Goal: Navigation & Orientation: Find specific page/section

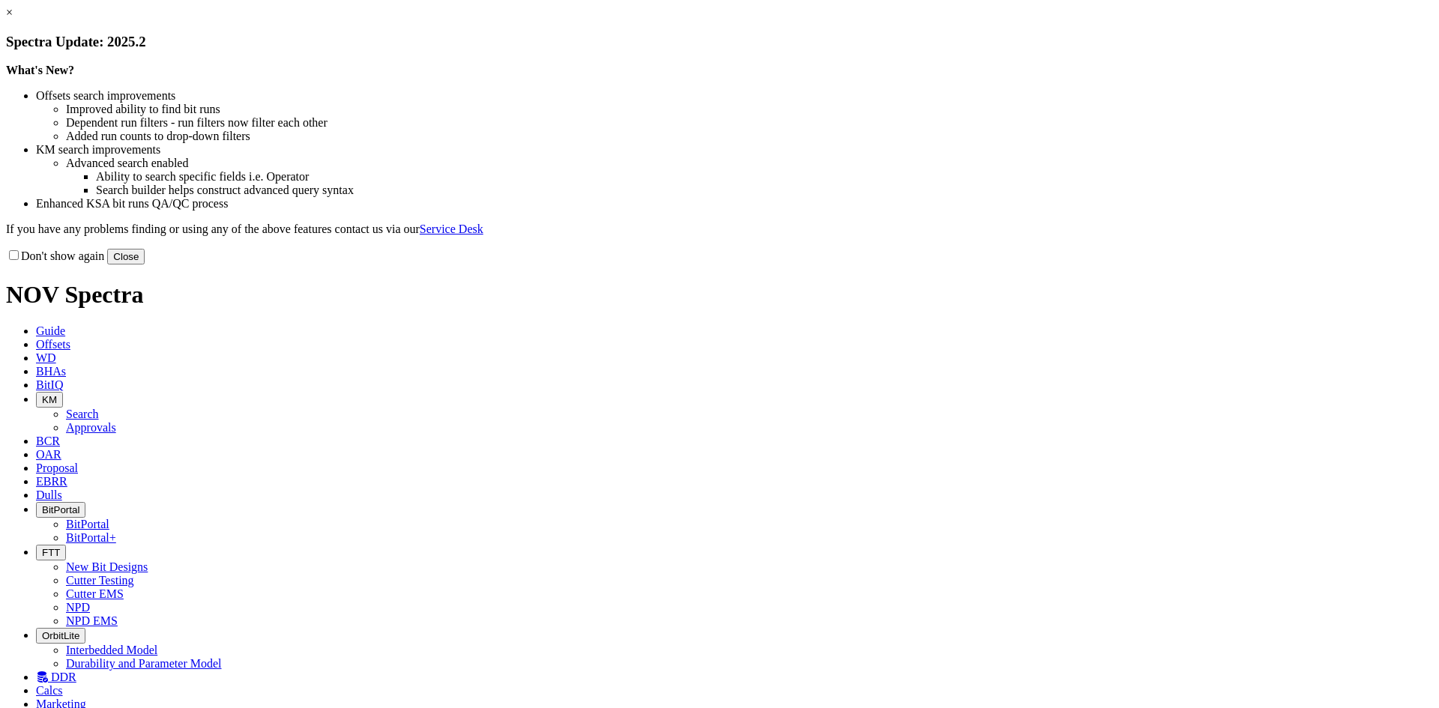
click at [145, 265] on button "Close" at bounding box center [125, 257] width 37 height 16
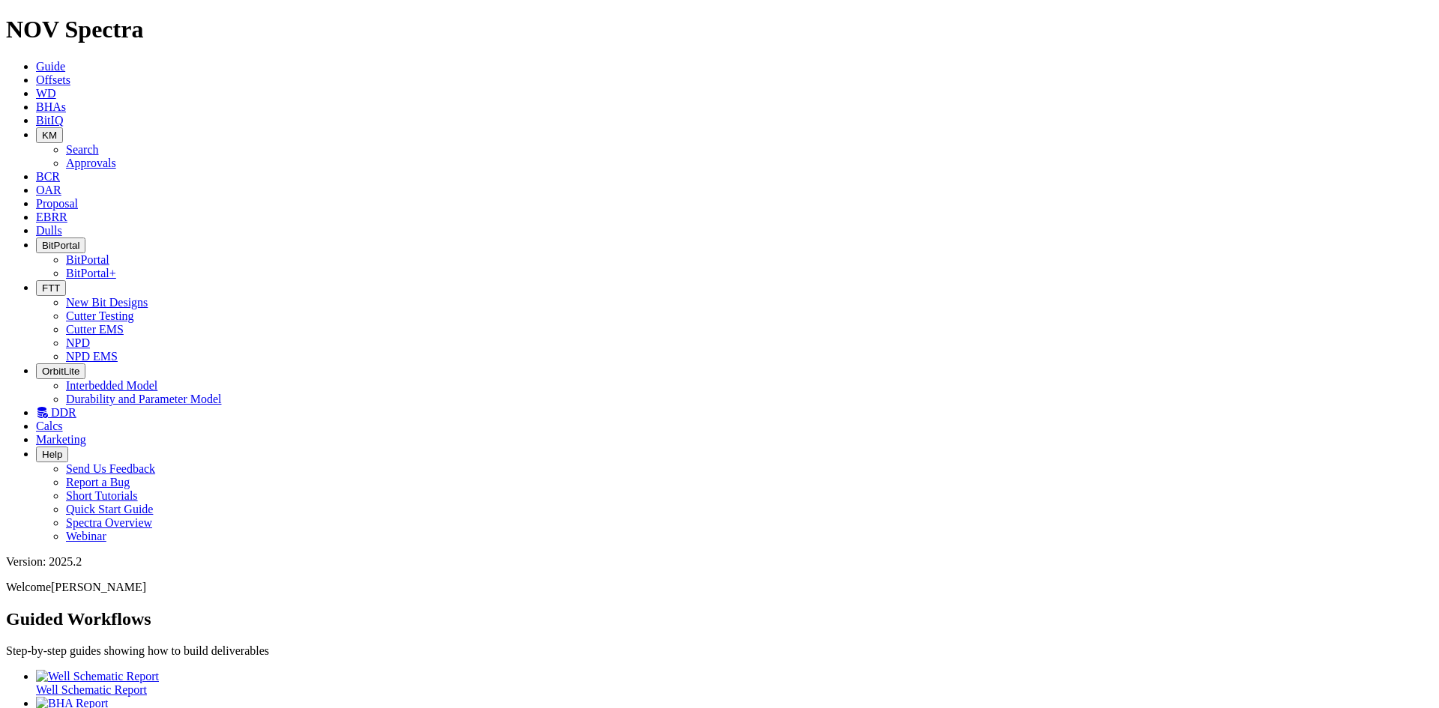
click at [60, 283] on span "FTT" at bounding box center [51, 288] width 18 height 11
click at [76, 406] on span "DDR" at bounding box center [63, 412] width 25 height 13
click at [62, 224] on link "Dulls" at bounding box center [49, 230] width 26 height 13
click at [36, 211] on icon at bounding box center [36, 217] width 0 height 13
click at [63, 114] on span "BitIQ" at bounding box center [49, 120] width 27 height 13
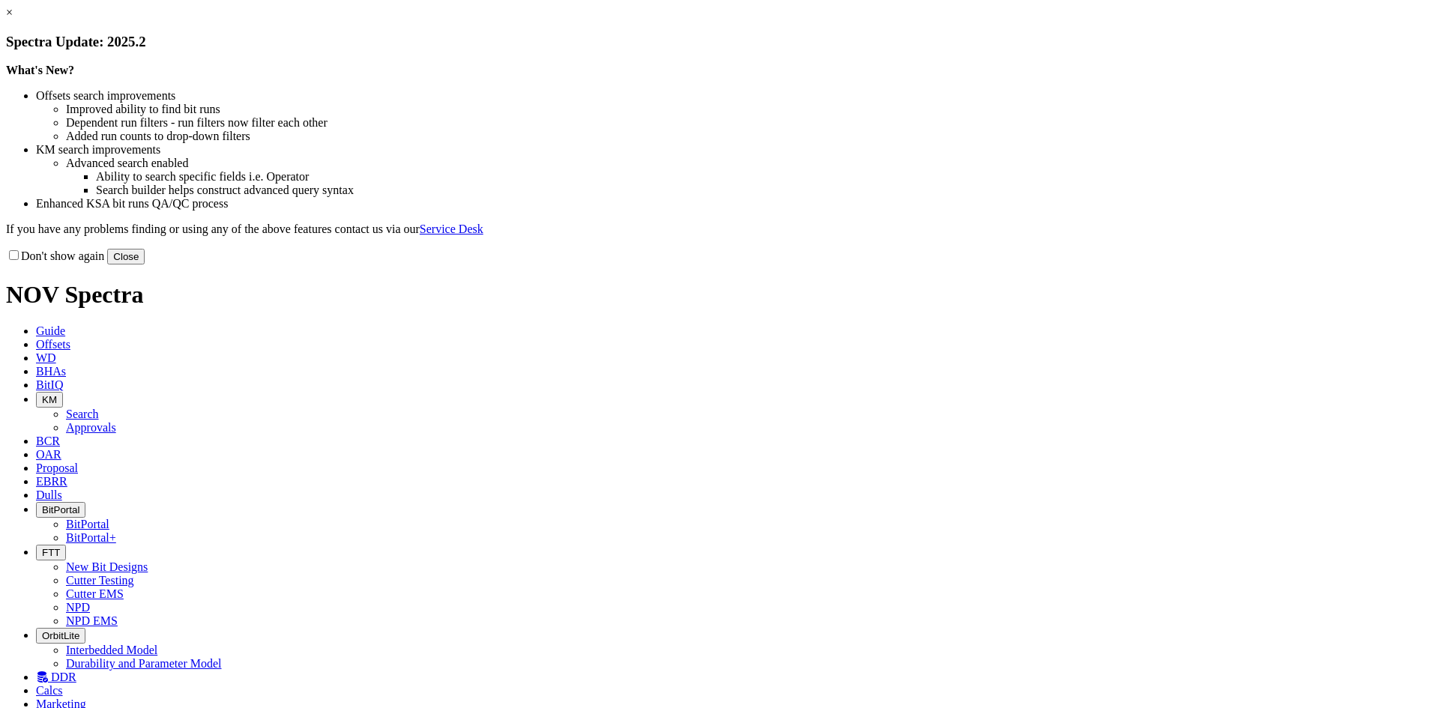
click at [145, 265] on button "Close" at bounding box center [125, 257] width 37 height 16
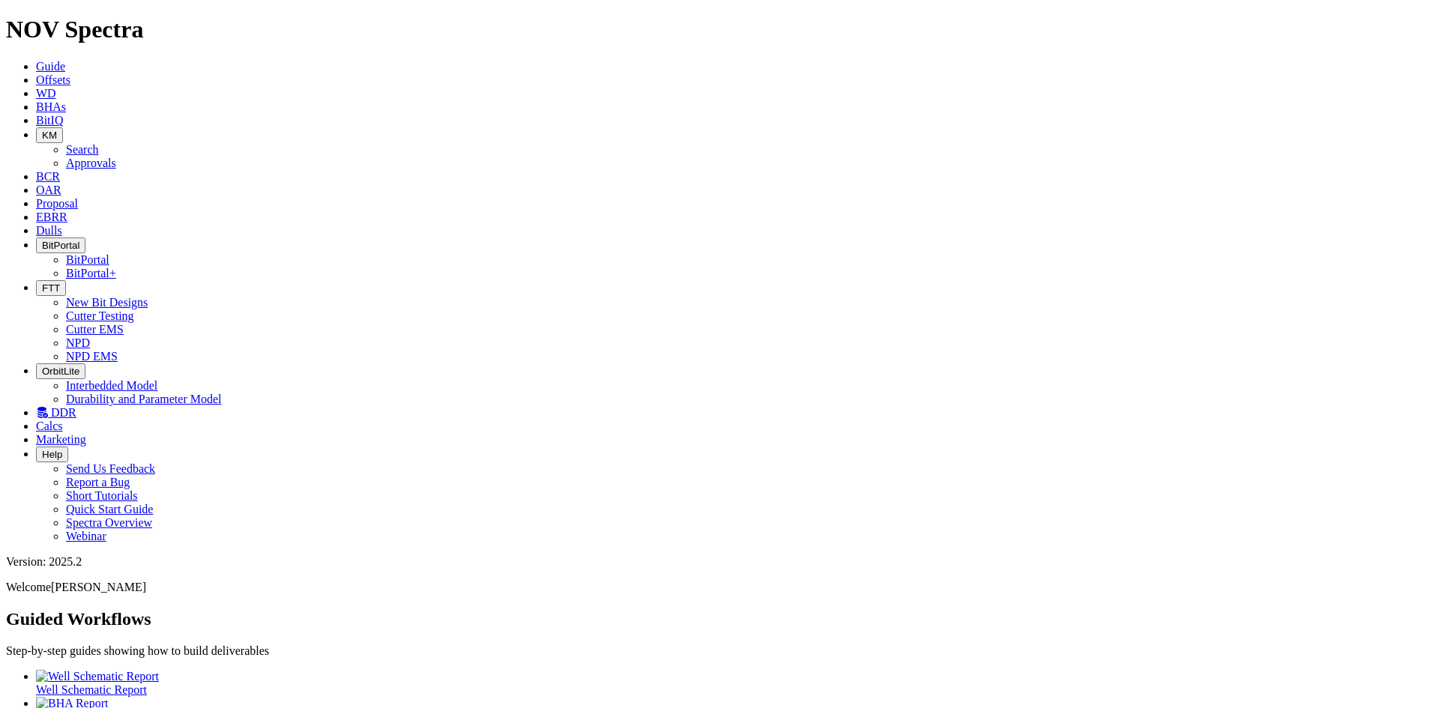
click at [61, 184] on span "OAR" at bounding box center [48, 190] width 25 height 13
click at [36, 197] on icon at bounding box center [36, 203] width 0 height 13
click at [67, 211] on link "EBRR" at bounding box center [51, 217] width 31 height 13
click at [62, 224] on span "Dulls" at bounding box center [49, 230] width 26 height 13
click at [60, 283] on span "FTT" at bounding box center [51, 288] width 18 height 11
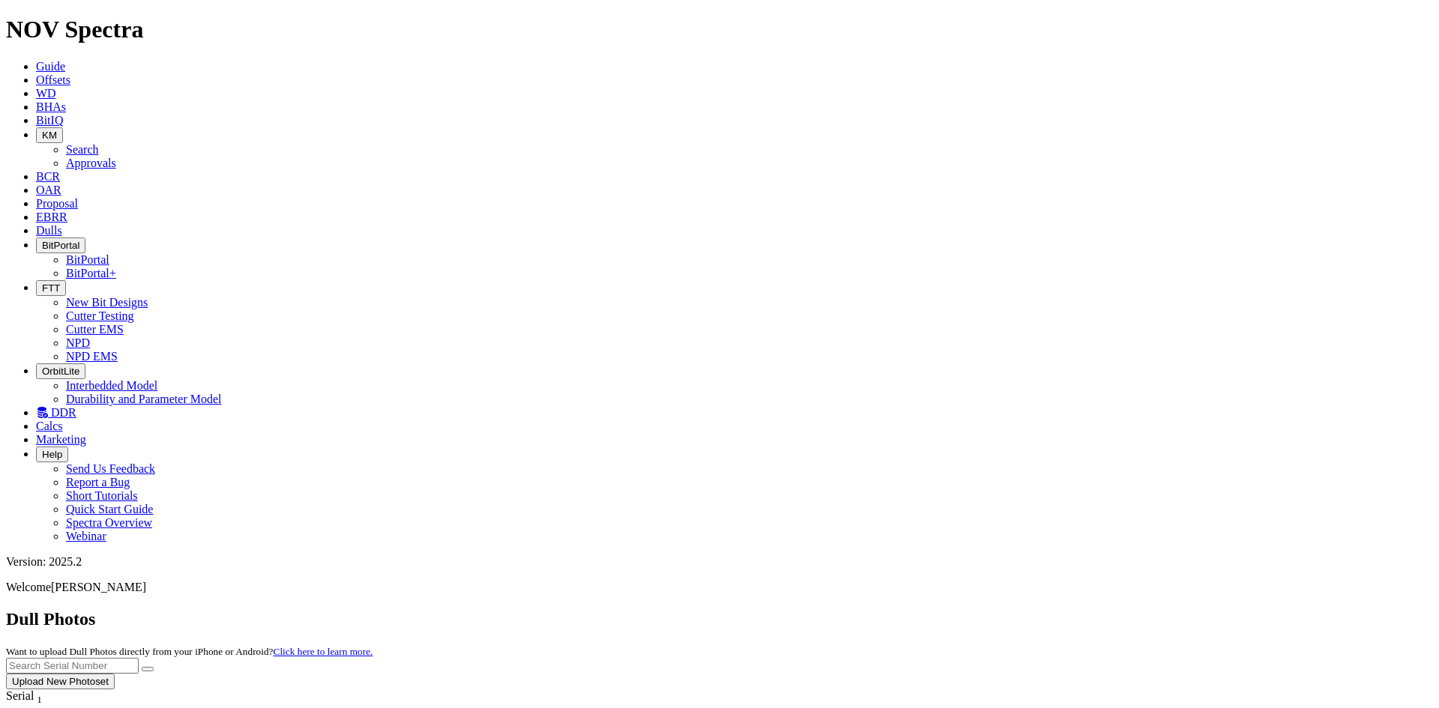
click at [134, 310] on link "Cutter Testing" at bounding box center [100, 316] width 68 height 13
click at [60, 283] on span "FTT" at bounding box center [51, 288] width 18 height 11
click at [90, 337] on link "NPD" at bounding box center [78, 343] width 24 height 13
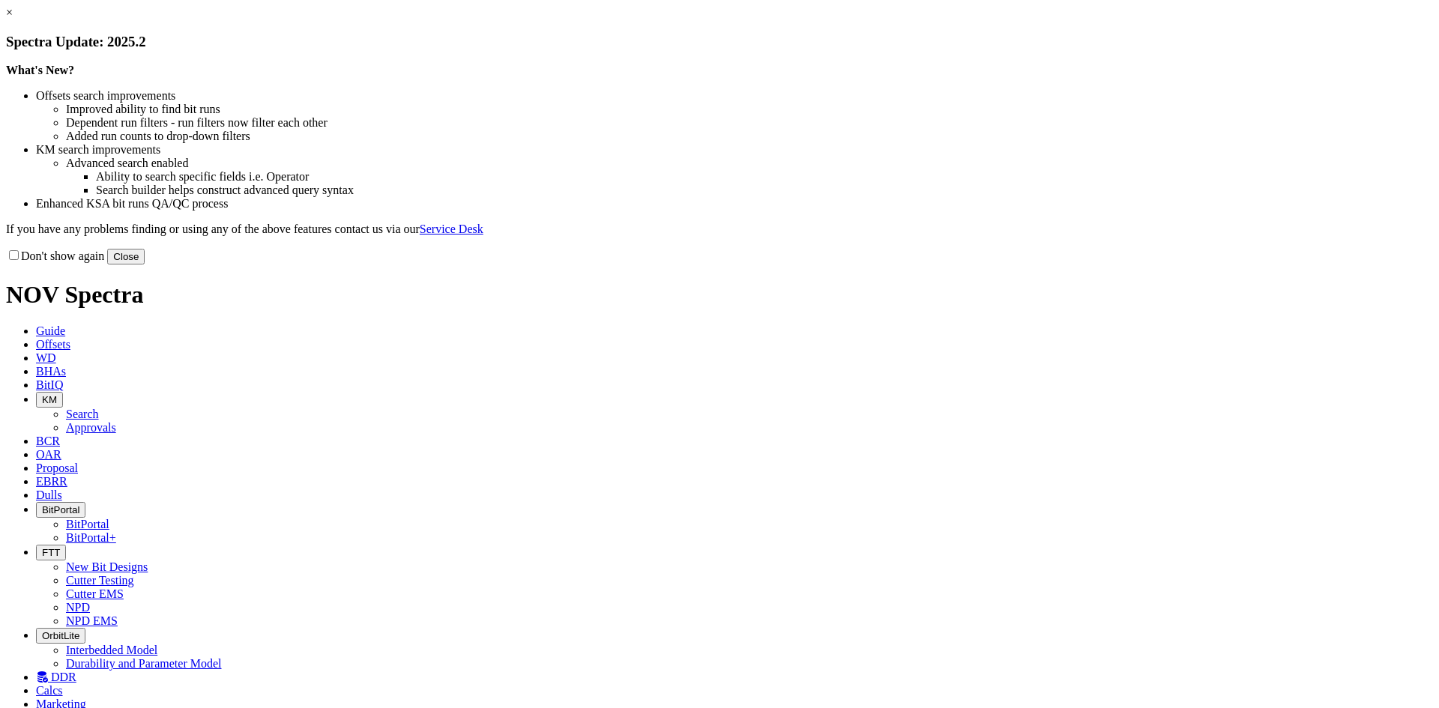
click at [145, 265] on button "Close" at bounding box center [125, 257] width 37 height 16
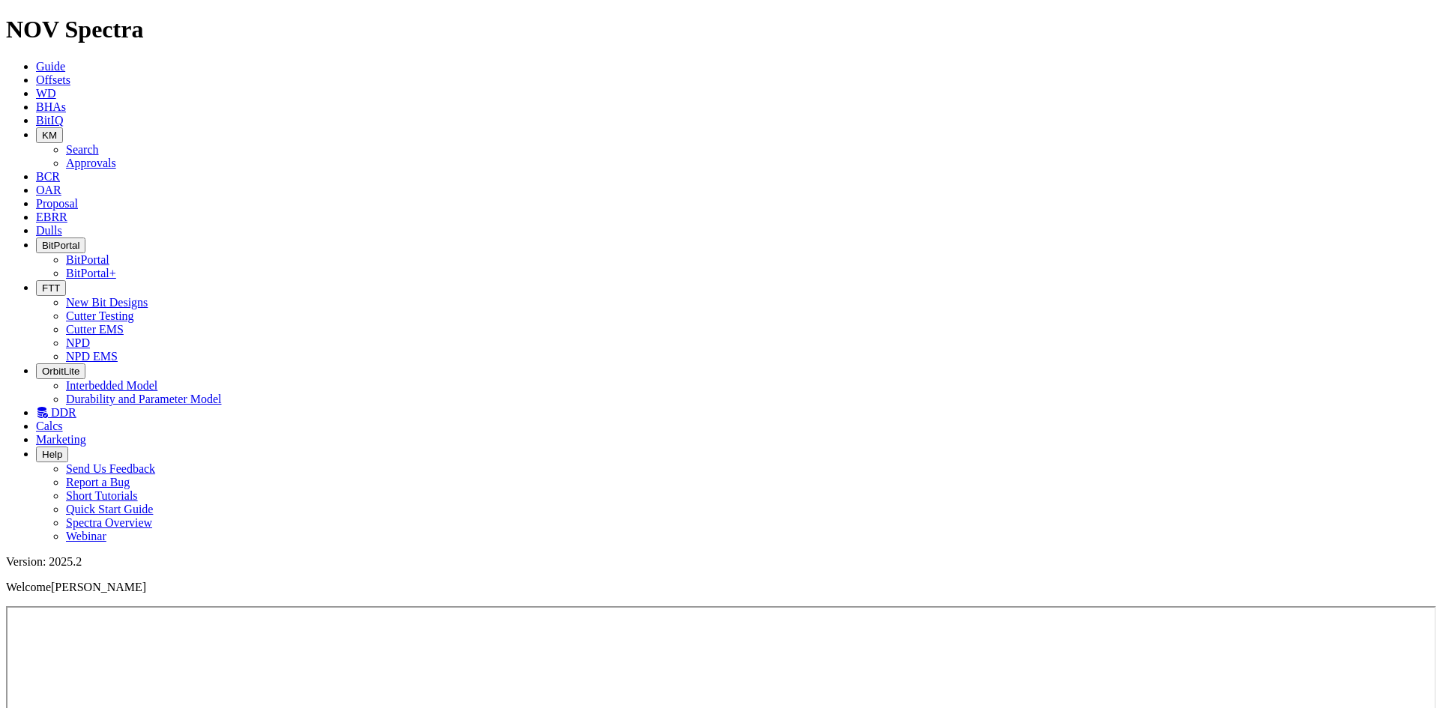
click at [42, 283] on icon "button" at bounding box center [42, 288] width 0 height 11
click at [118, 350] on link "NPD EMS" at bounding box center [92, 356] width 52 height 13
click at [42, 283] on icon "button" at bounding box center [42, 288] width 0 height 11
click at [124, 323] on link "Cutter EMS" at bounding box center [95, 329] width 58 height 13
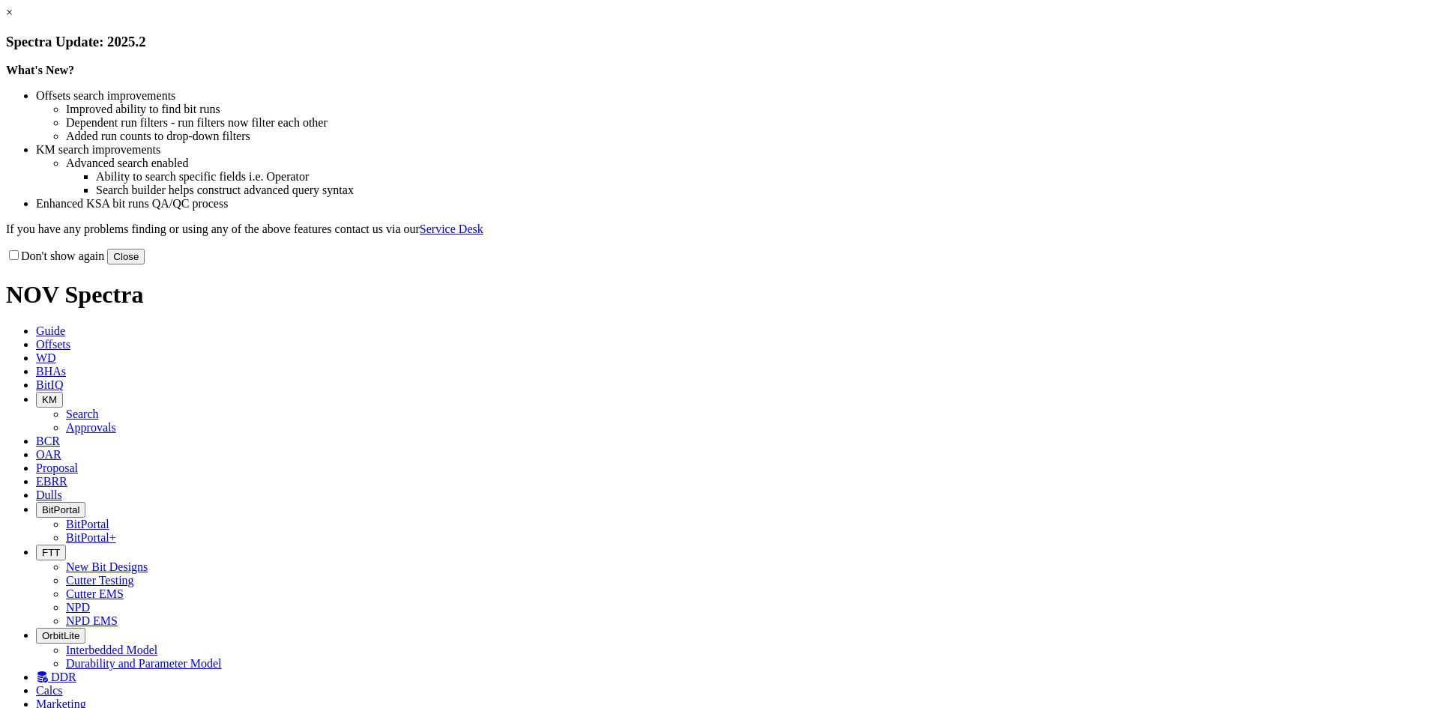
click at [145, 265] on button "Close" at bounding box center [125, 257] width 37 height 16
